Goal: Task Accomplishment & Management: Manage account settings

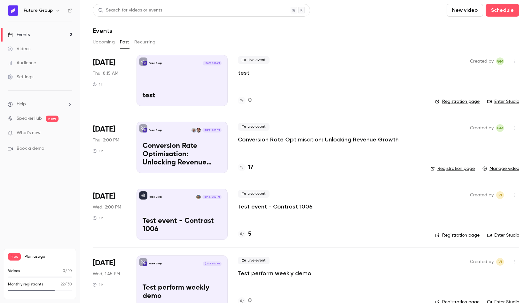
scroll to position [171, 0]
click at [108, 41] on button "Upcoming" at bounding box center [104, 42] width 22 height 10
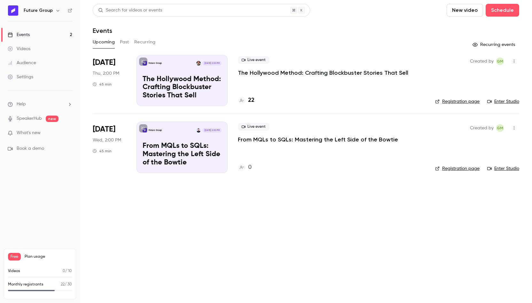
click at [491, 102] on icon at bounding box center [489, 101] width 4 height 4
click at [497, 99] on link "Enter Studio" at bounding box center [503, 101] width 32 height 6
click at [514, 63] on icon "button" at bounding box center [513, 61] width 5 height 4
click at [481, 93] on div "Invite to Studio" at bounding box center [489, 94] width 49 height 6
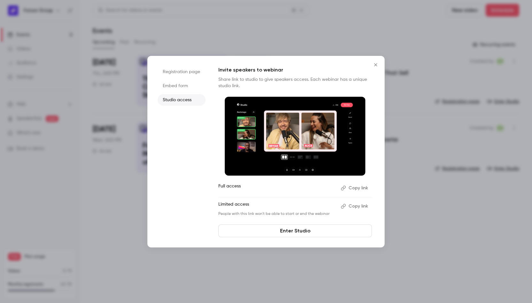
click at [377, 68] on button "Close" at bounding box center [375, 64] width 13 height 13
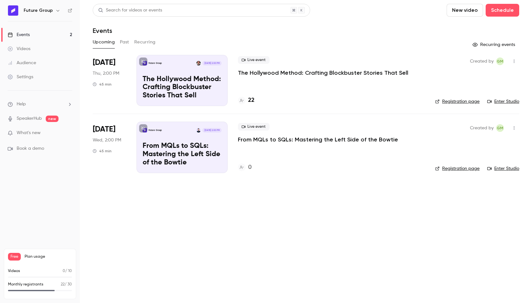
click at [511, 63] on icon "button" at bounding box center [513, 61] width 5 height 4
click at [488, 93] on div "Invite to Studio" at bounding box center [489, 94] width 49 height 6
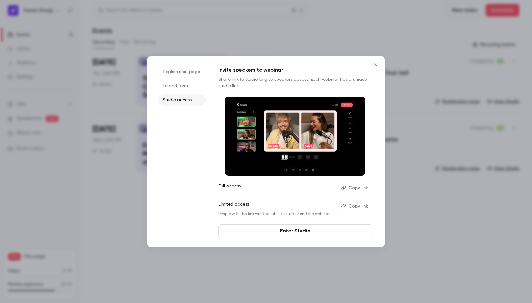
click at [352, 190] on button "Copy link" at bounding box center [355, 188] width 34 height 10
click at [376, 65] on icon "Close" at bounding box center [376, 64] width 8 height 5
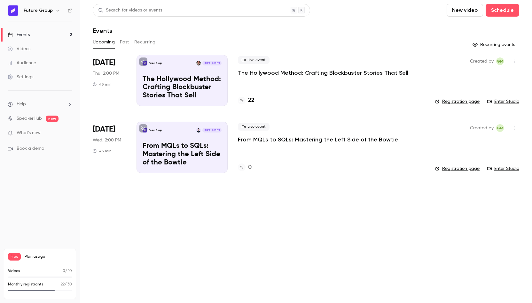
click at [501, 103] on link "Enter Studio" at bounding box center [503, 101] width 32 height 6
click at [372, 74] on p "The Hollywood Method: Crafting Blockbuster Stories That Sell" at bounding box center [323, 73] width 170 height 8
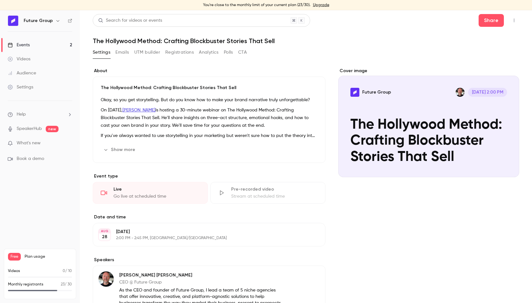
click at [174, 52] on button "Registrations" at bounding box center [179, 52] width 28 height 10
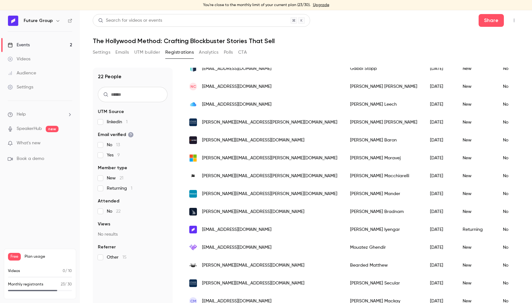
scroll to position [220, 0]
